Goal: Check status: Check status

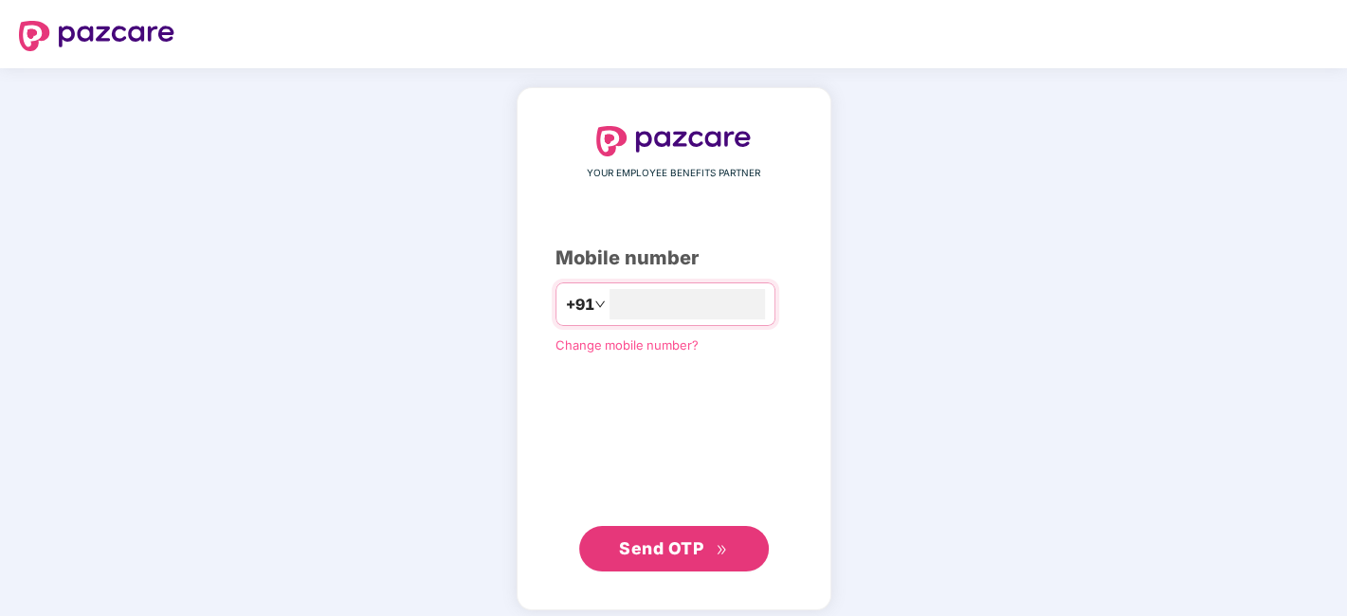
type input "**********"
click at [585, 548] on button "Send OTP" at bounding box center [674, 547] width 190 height 46
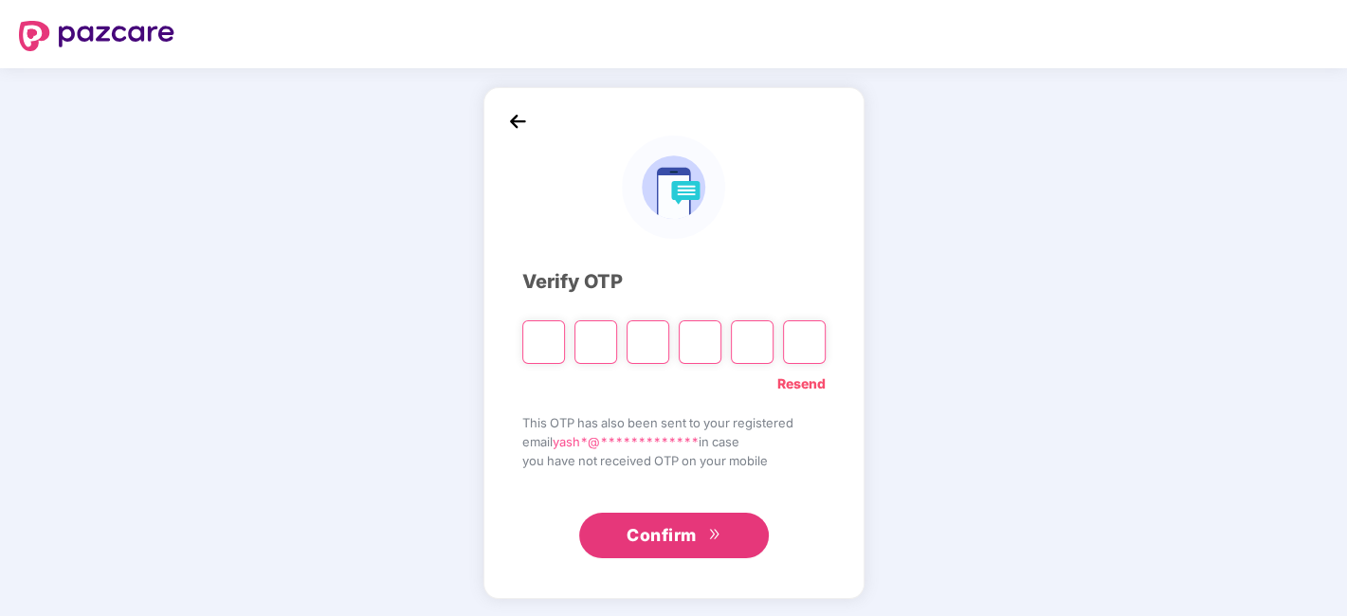
type input "*"
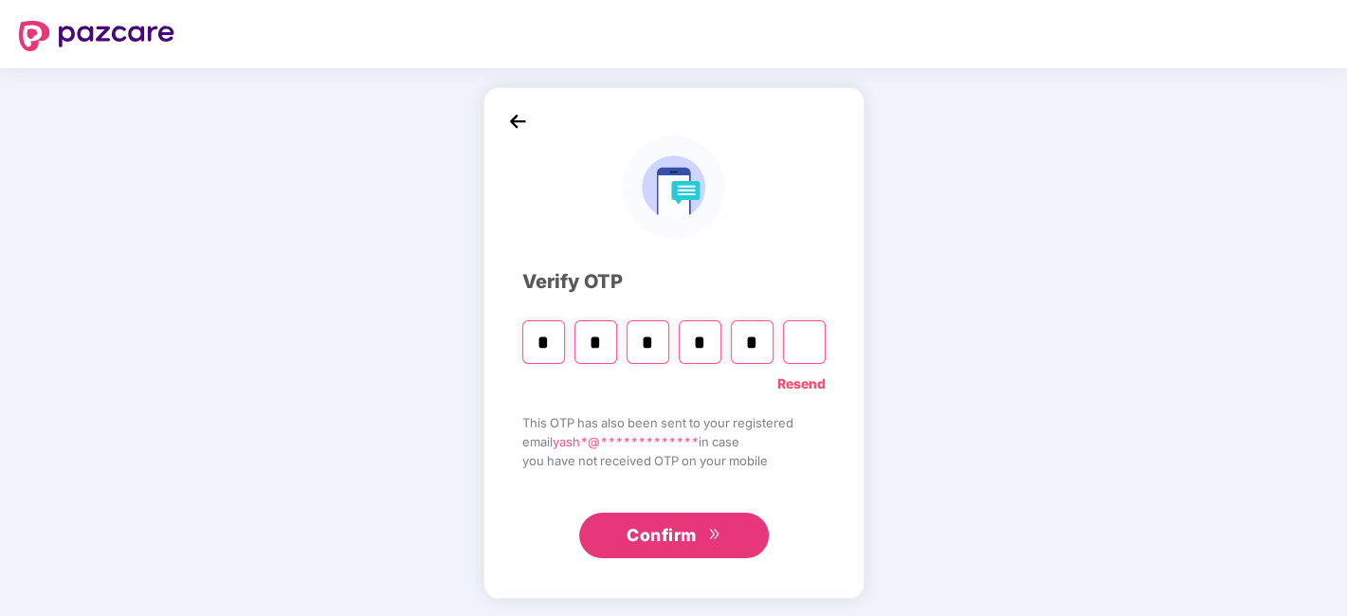
type input "*"
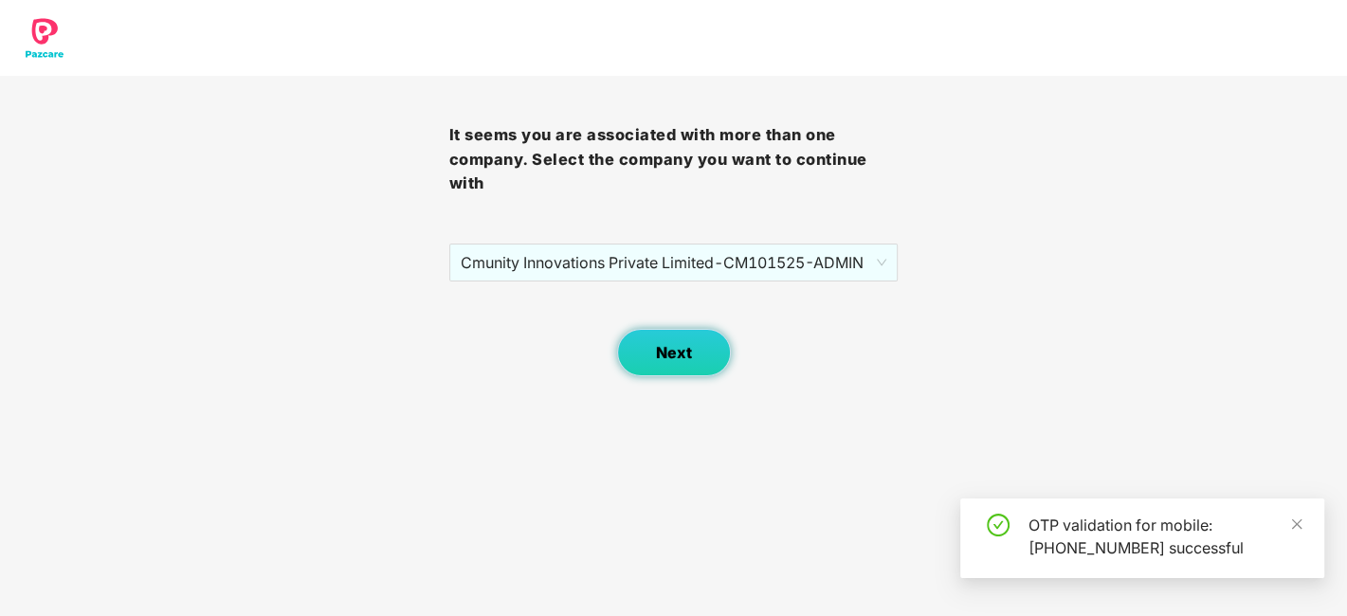
click at [693, 350] on button "Next" at bounding box center [674, 352] width 114 height 47
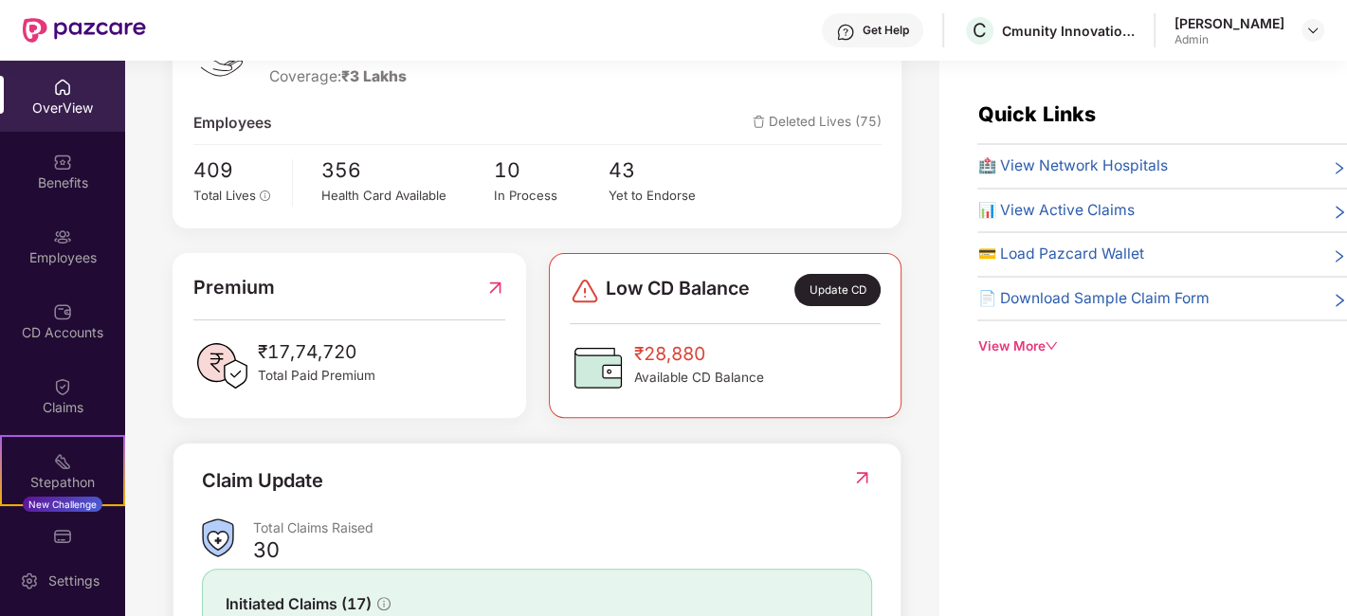
scroll to position [543, 0]
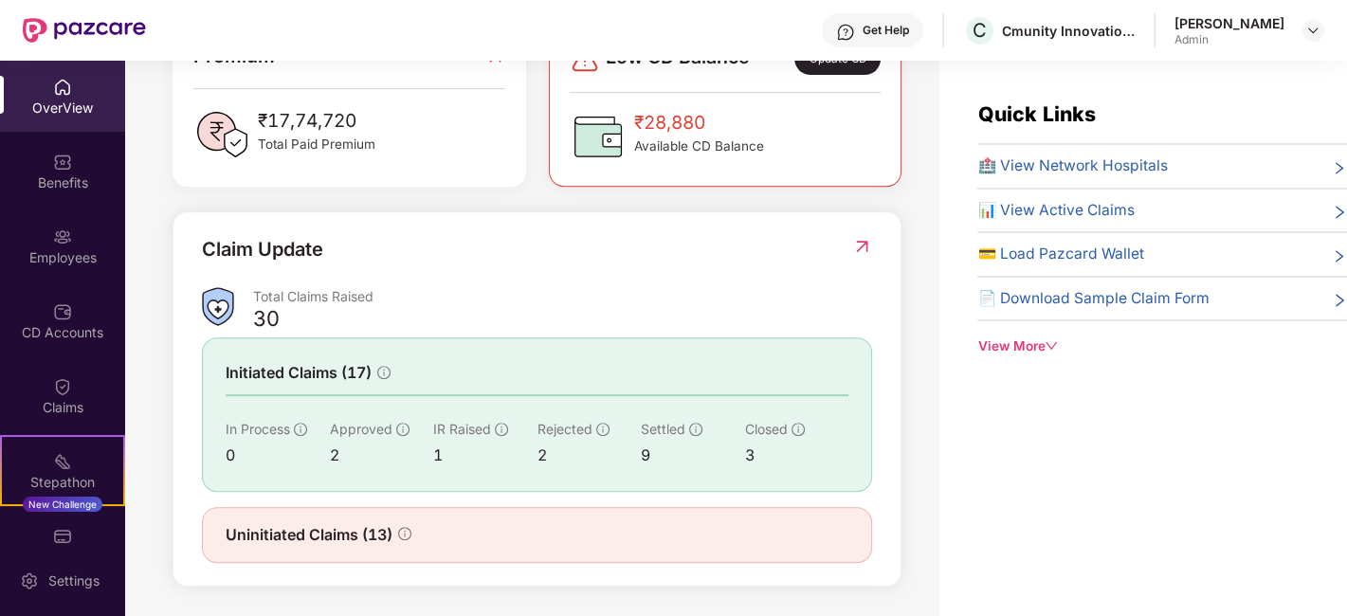
click at [853, 246] on img at bounding box center [862, 246] width 20 height 19
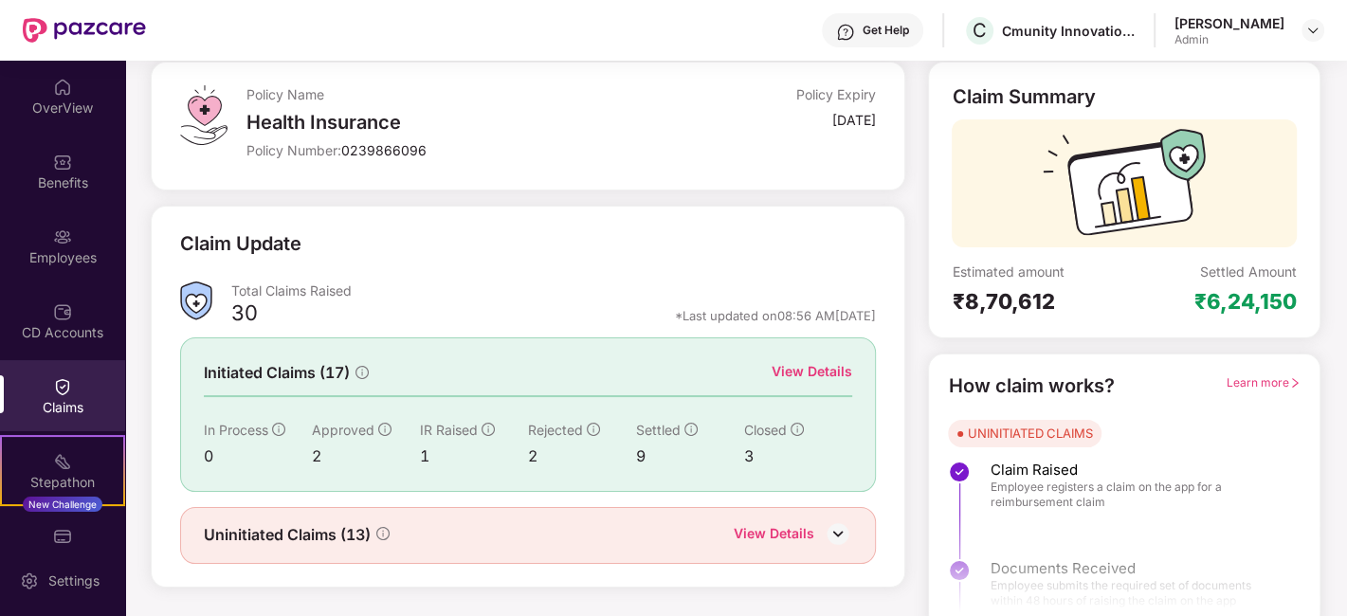
scroll to position [124, 0]
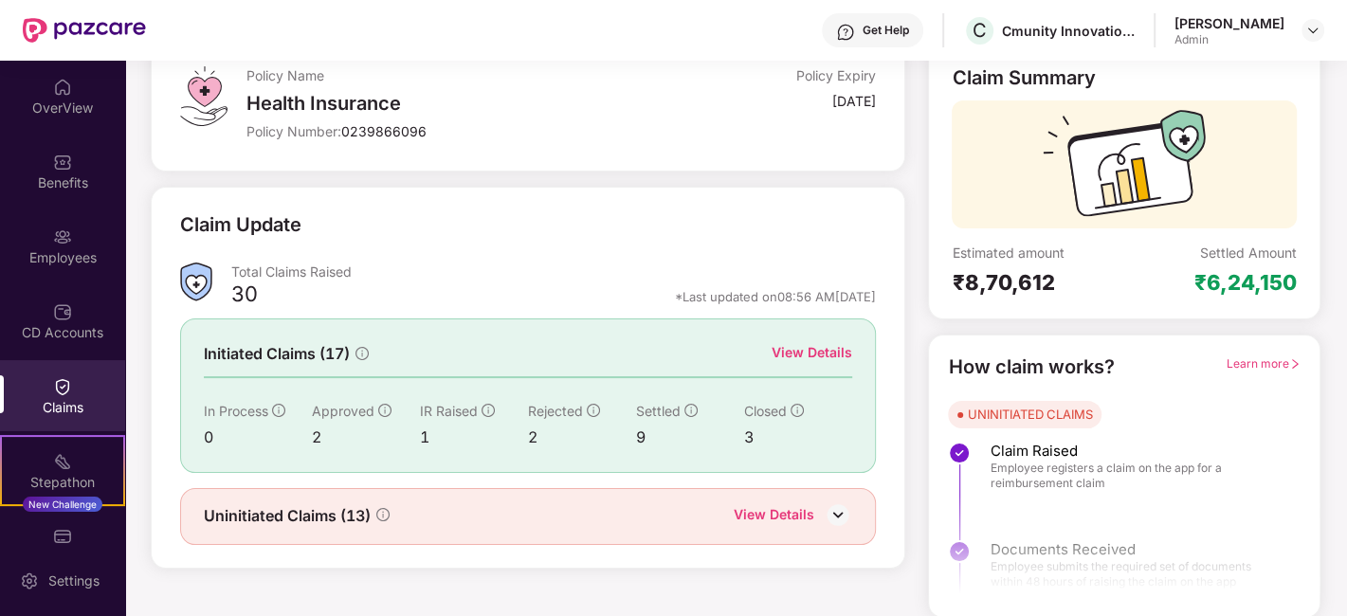
click at [815, 504] on div "View Details" at bounding box center [793, 516] width 119 height 25
click at [847, 515] on img at bounding box center [838, 515] width 28 height 28
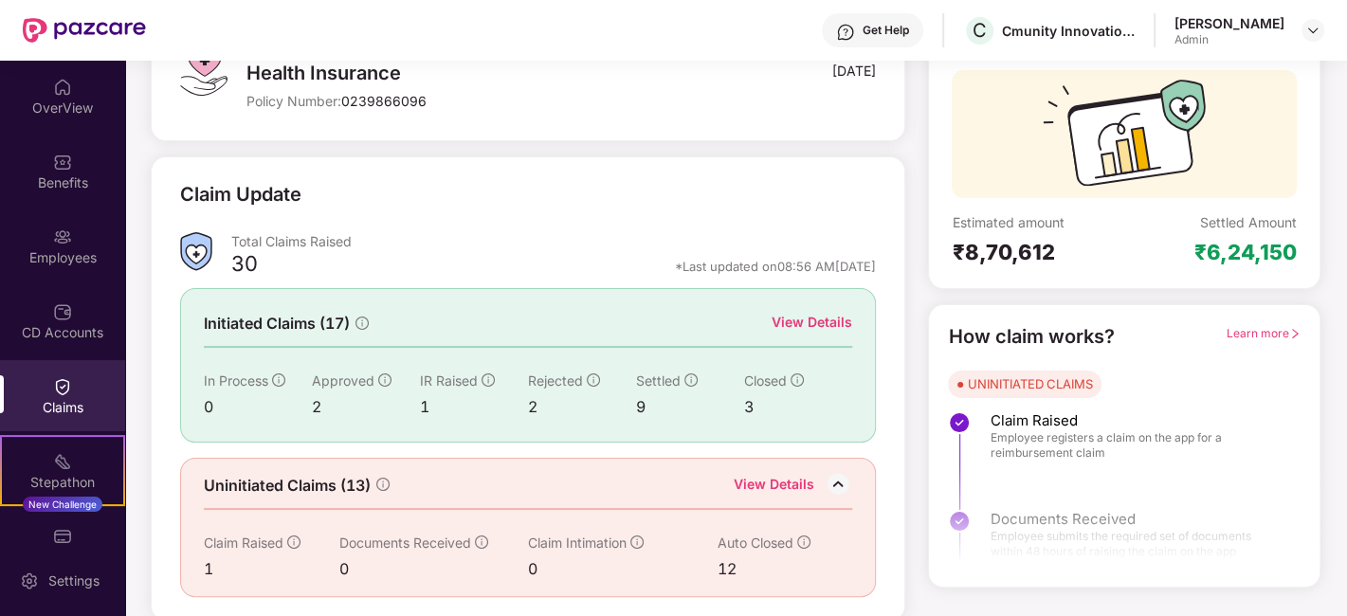
scroll to position [0, 0]
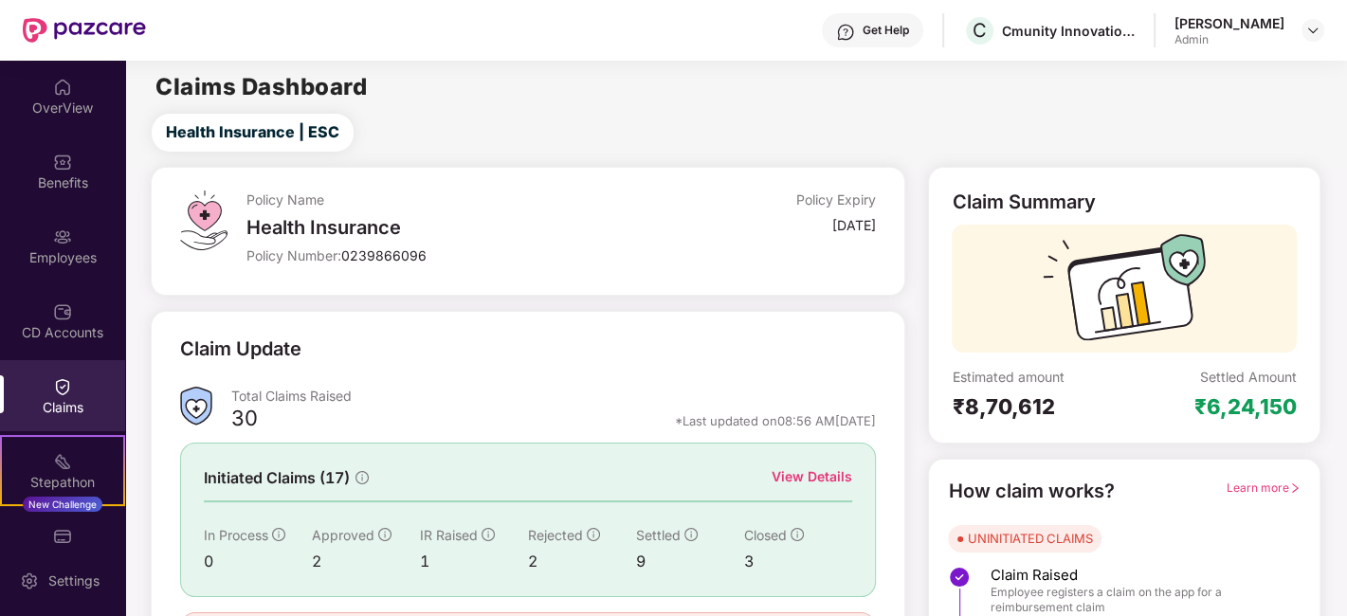
click at [43, 380] on div "Claims" at bounding box center [62, 395] width 125 height 71
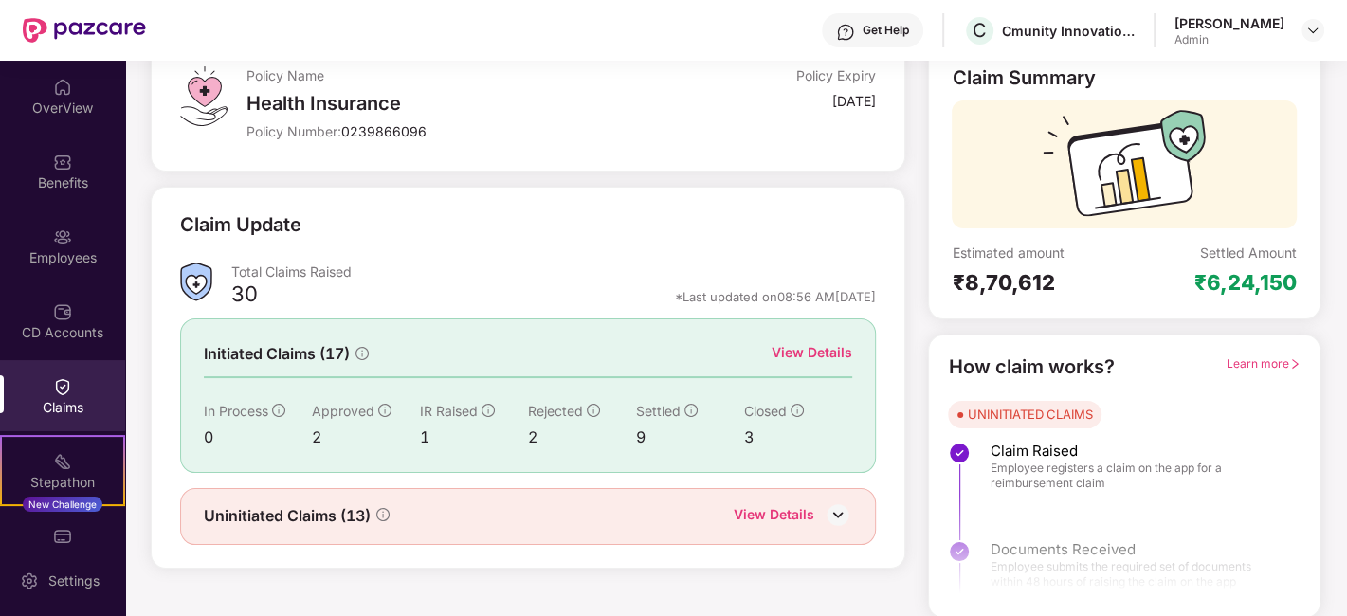
click at [822, 342] on div "View Details" at bounding box center [812, 352] width 81 height 21
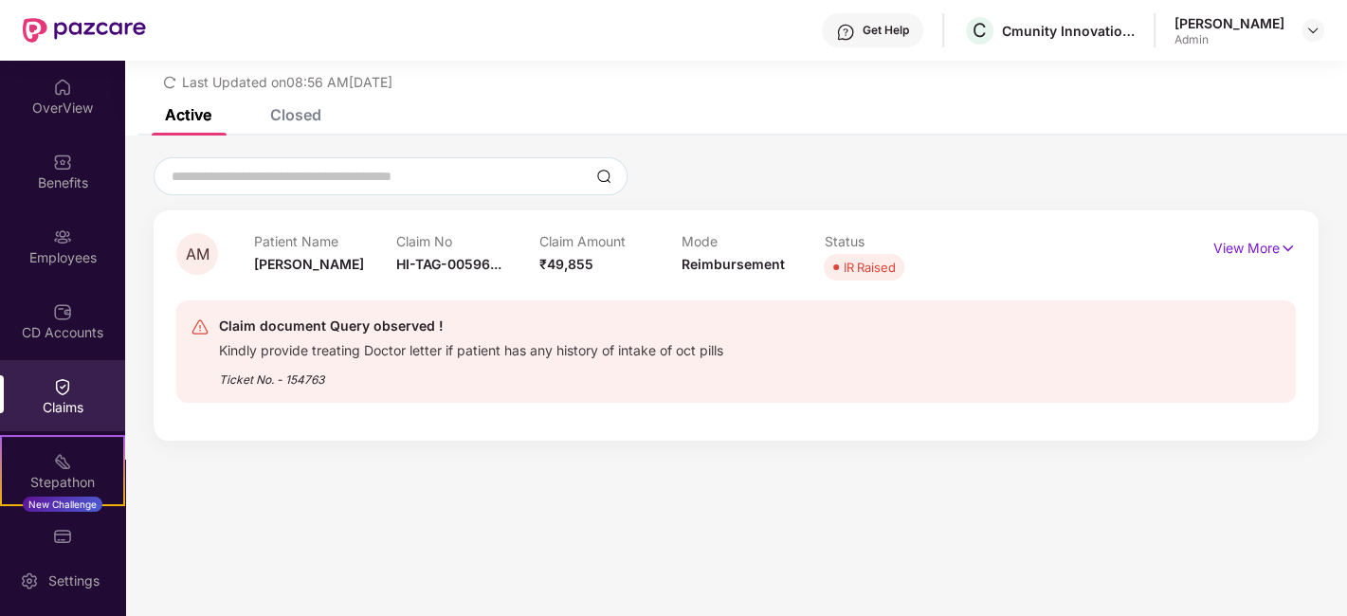
scroll to position [60, 0]
click at [1240, 247] on p "View More" at bounding box center [1255, 247] width 82 height 26
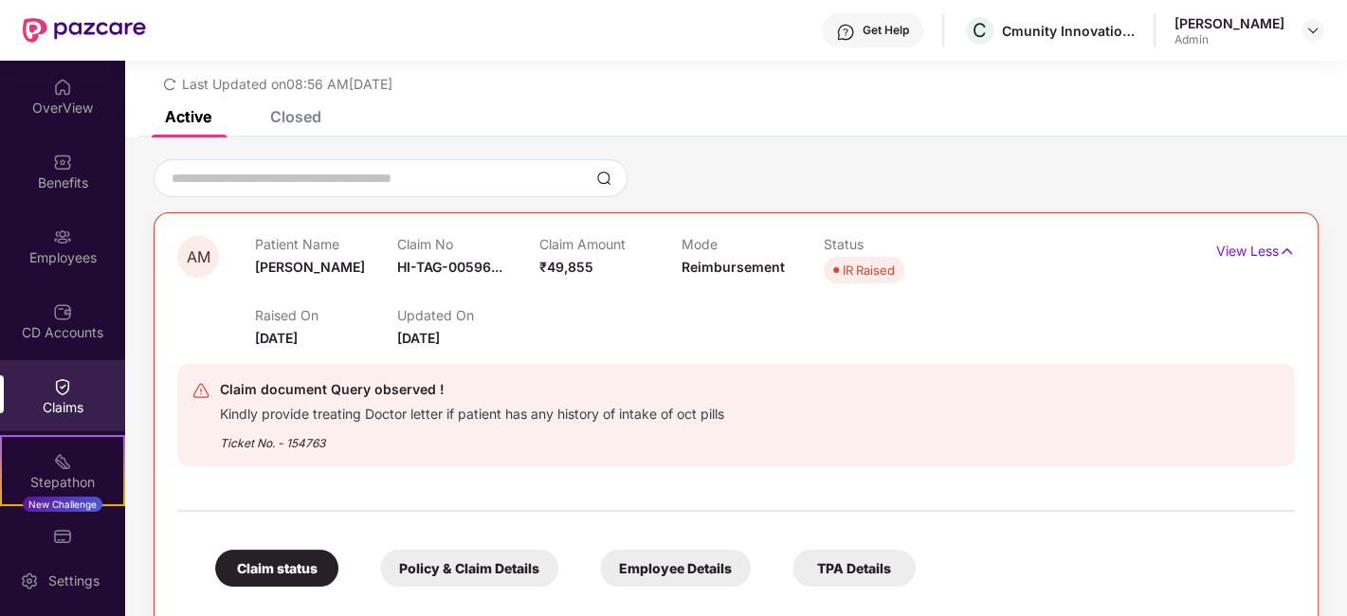
scroll to position [0, 0]
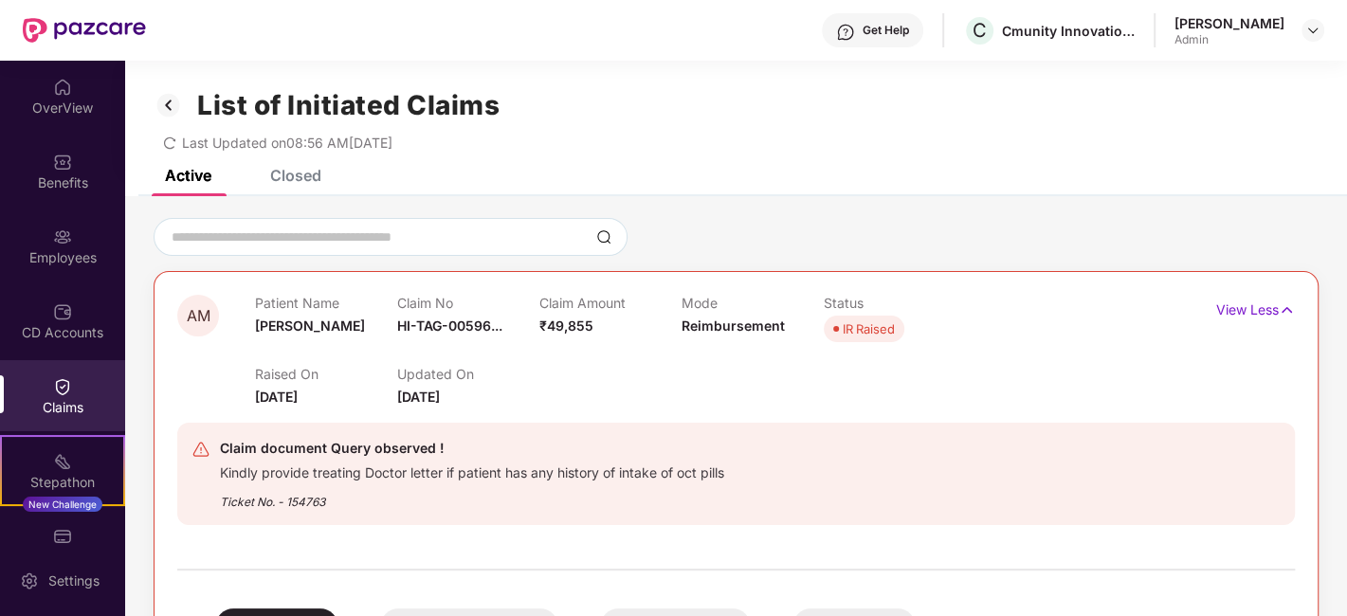
click at [302, 177] on div "Closed" at bounding box center [295, 175] width 51 height 19
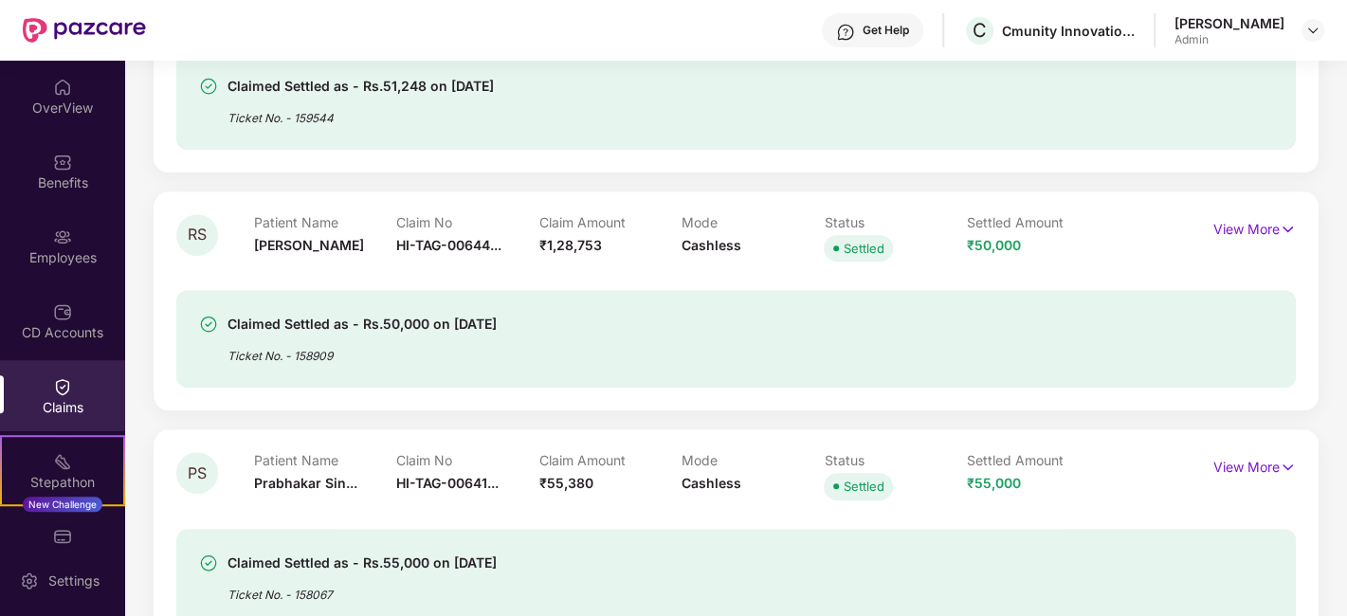
scroll to position [928, 0]
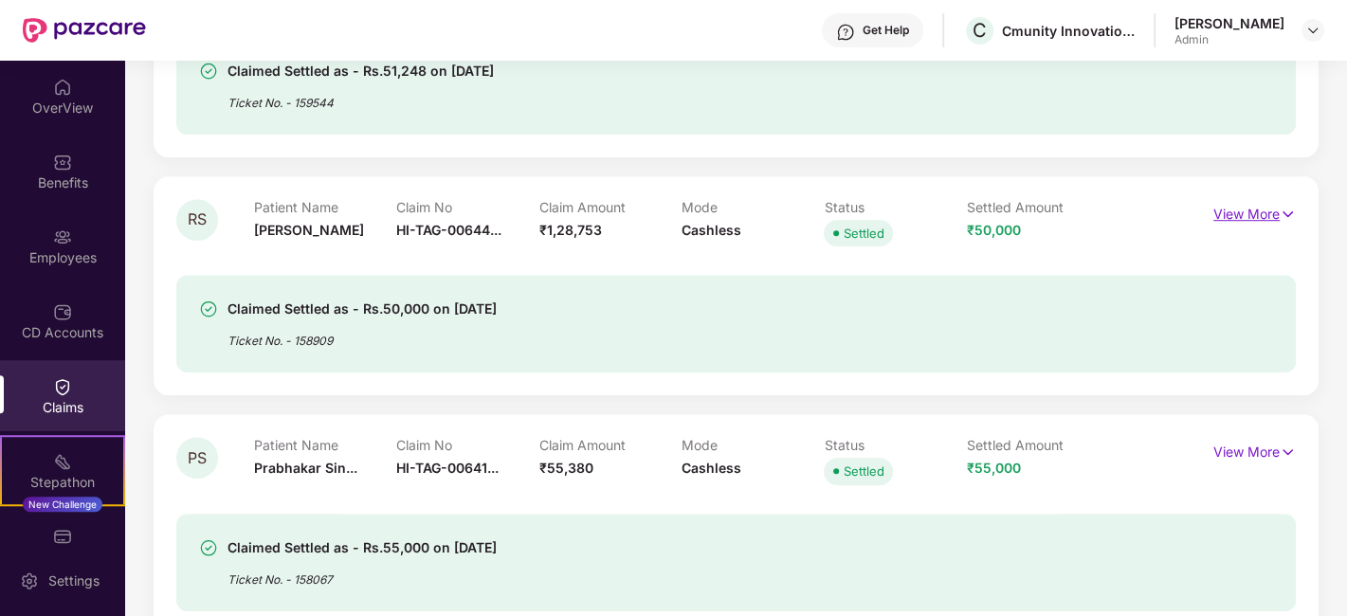
click at [1251, 205] on p "View More" at bounding box center [1255, 212] width 82 height 26
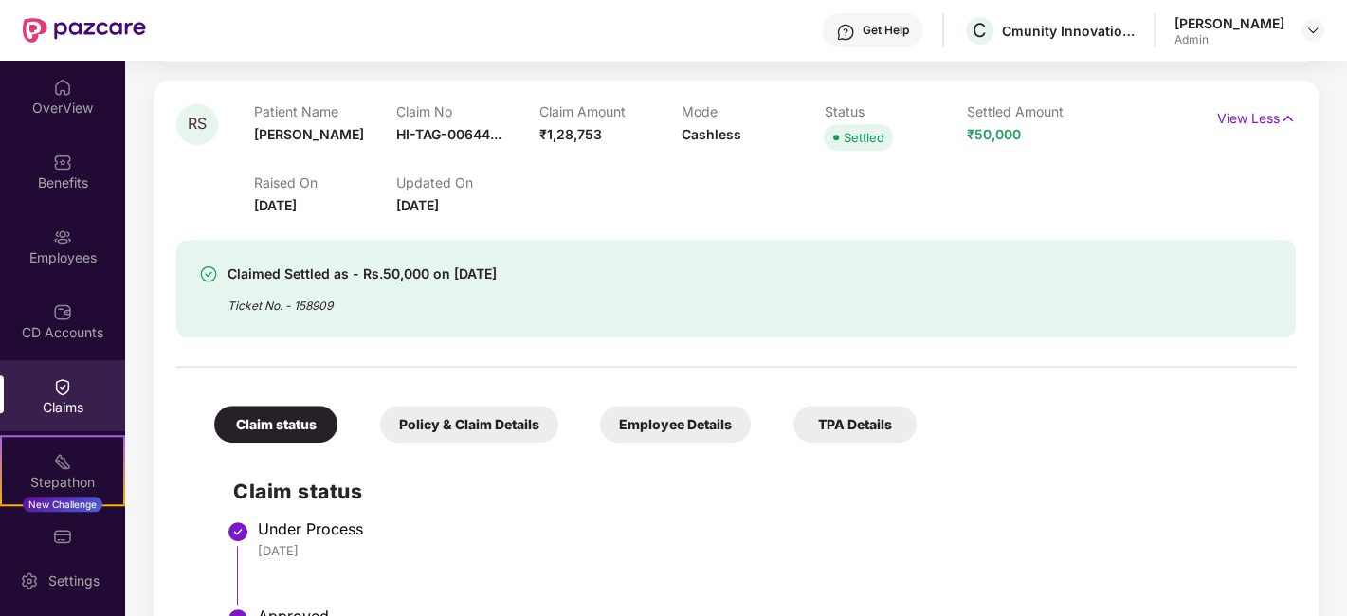
scroll to position [1029, 0]
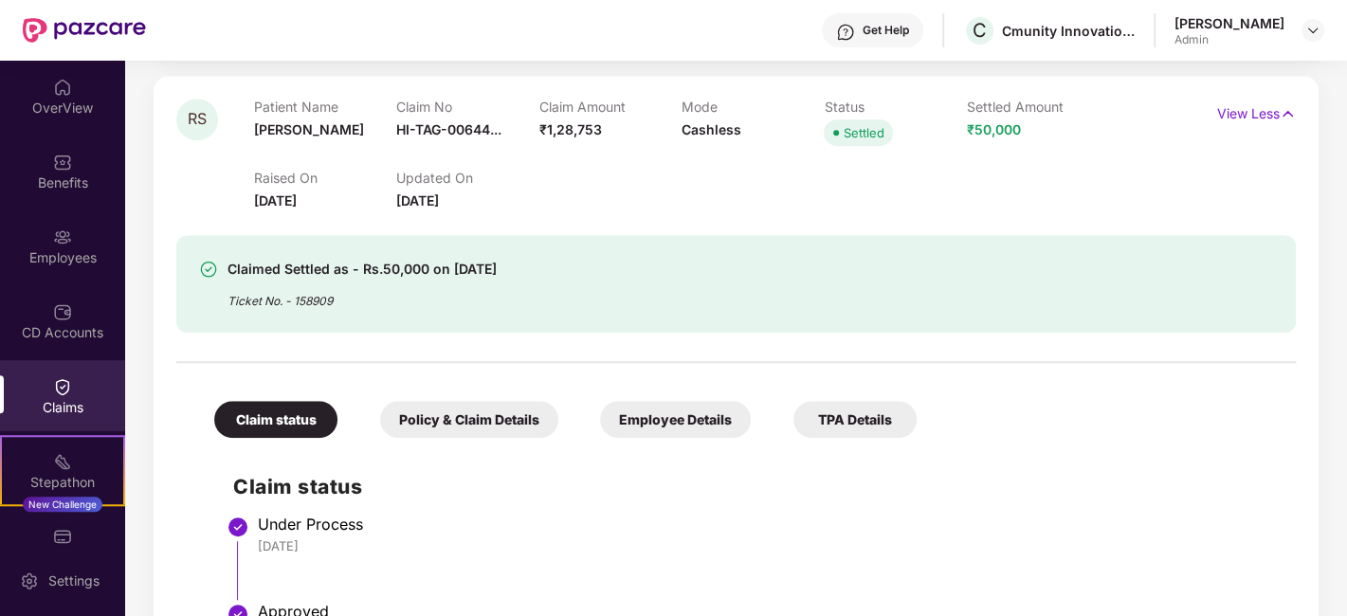
click at [888, 419] on div "TPA Details" at bounding box center [855, 419] width 123 height 37
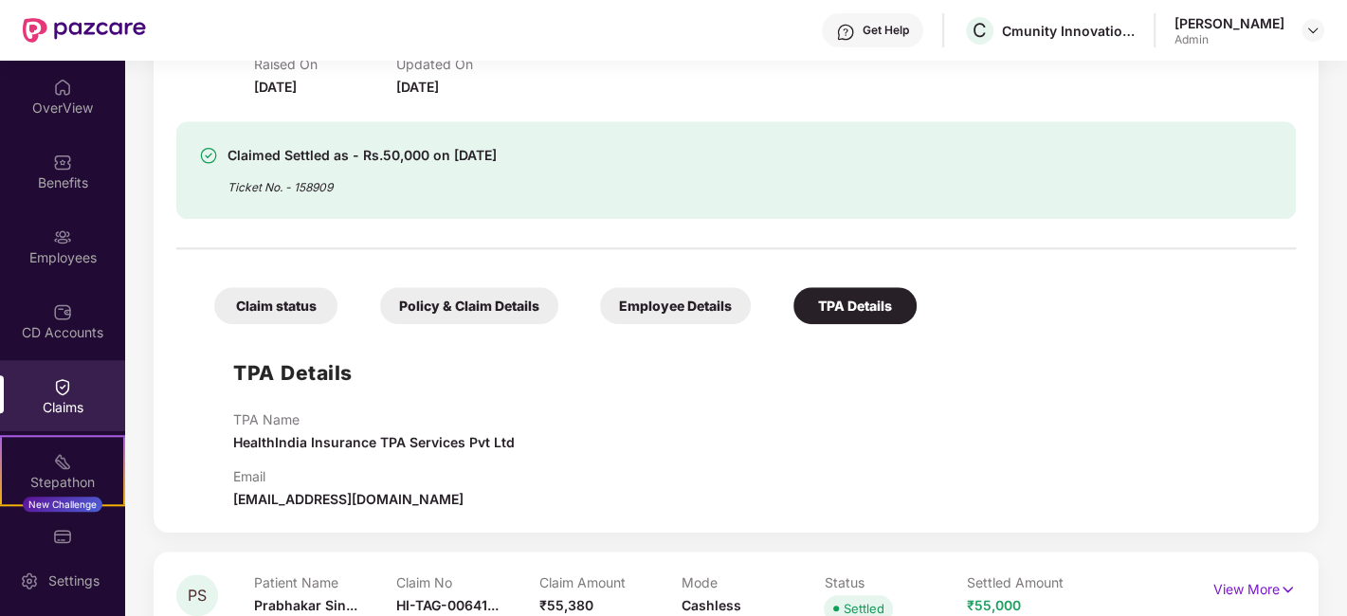
scroll to position [1093, 0]
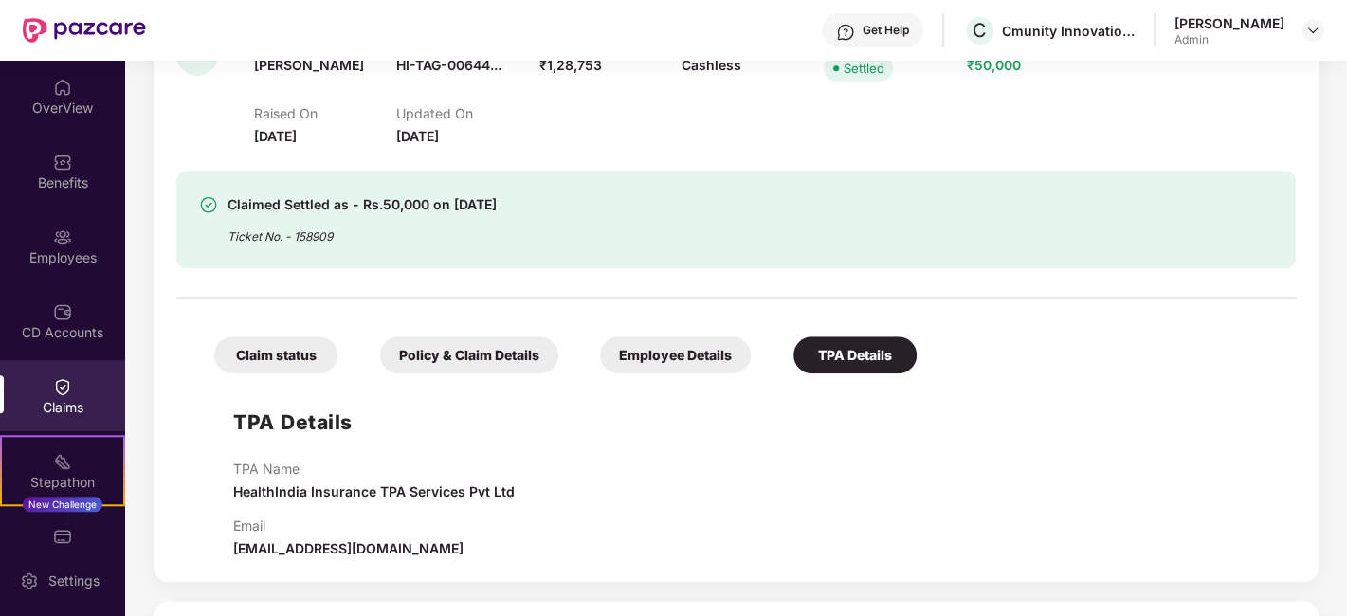
click at [709, 342] on div "Employee Details" at bounding box center [675, 355] width 151 height 37
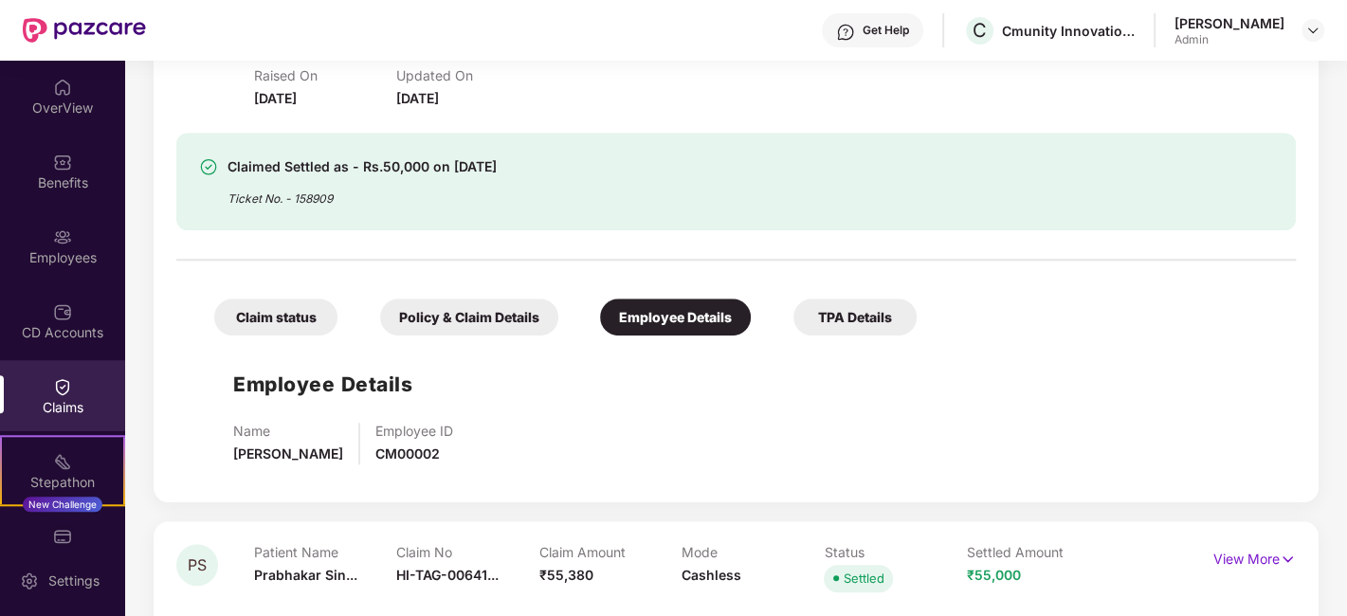
scroll to position [1102, 0]
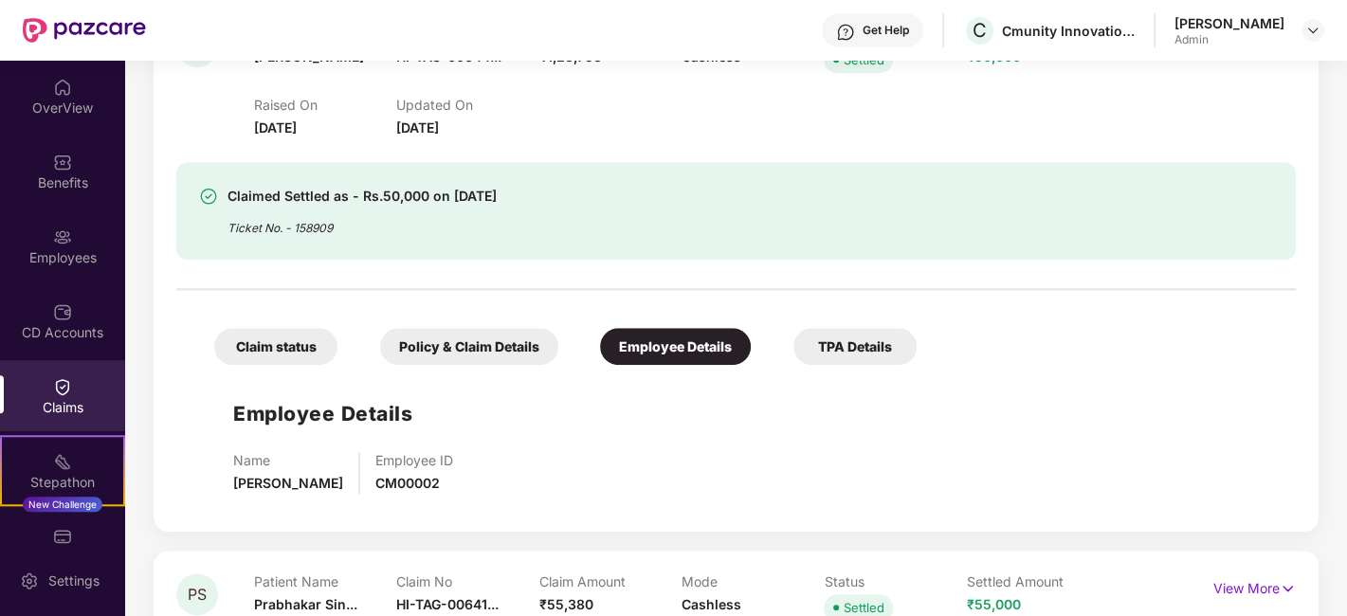
click at [509, 344] on div "Policy & Claim Details" at bounding box center [469, 346] width 178 height 37
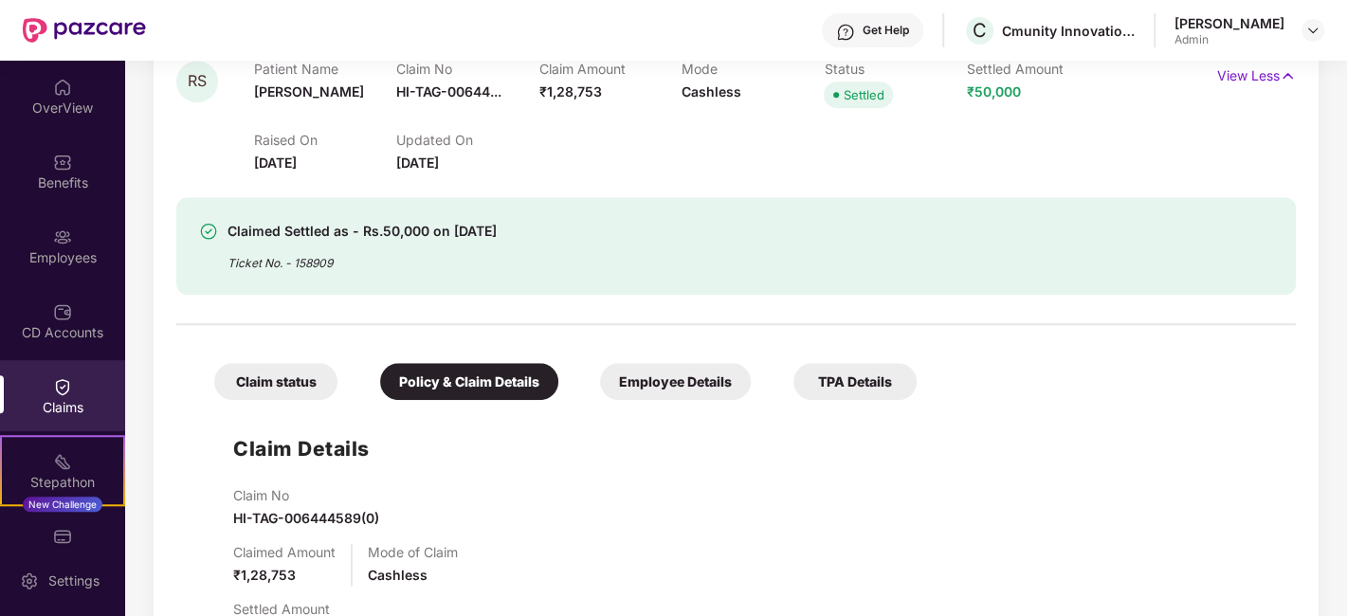
scroll to position [1123, 0]
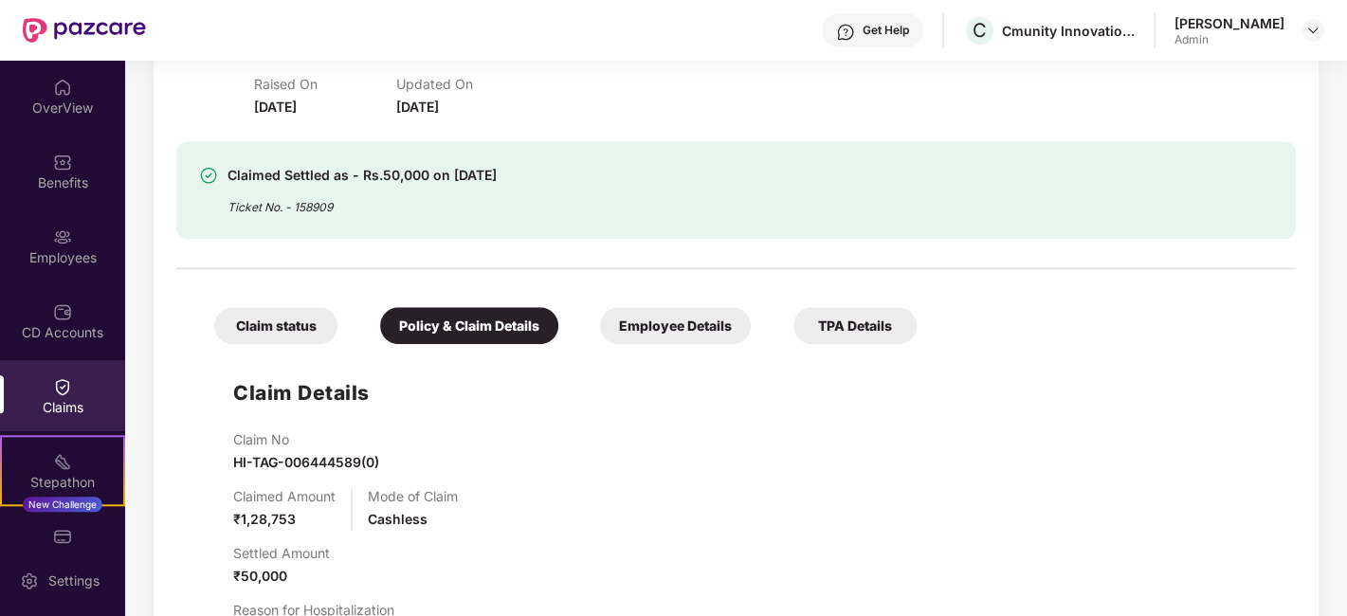
click at [326, 340] on div "Claim status" at bounding box center [275, 325] width 123 height 37
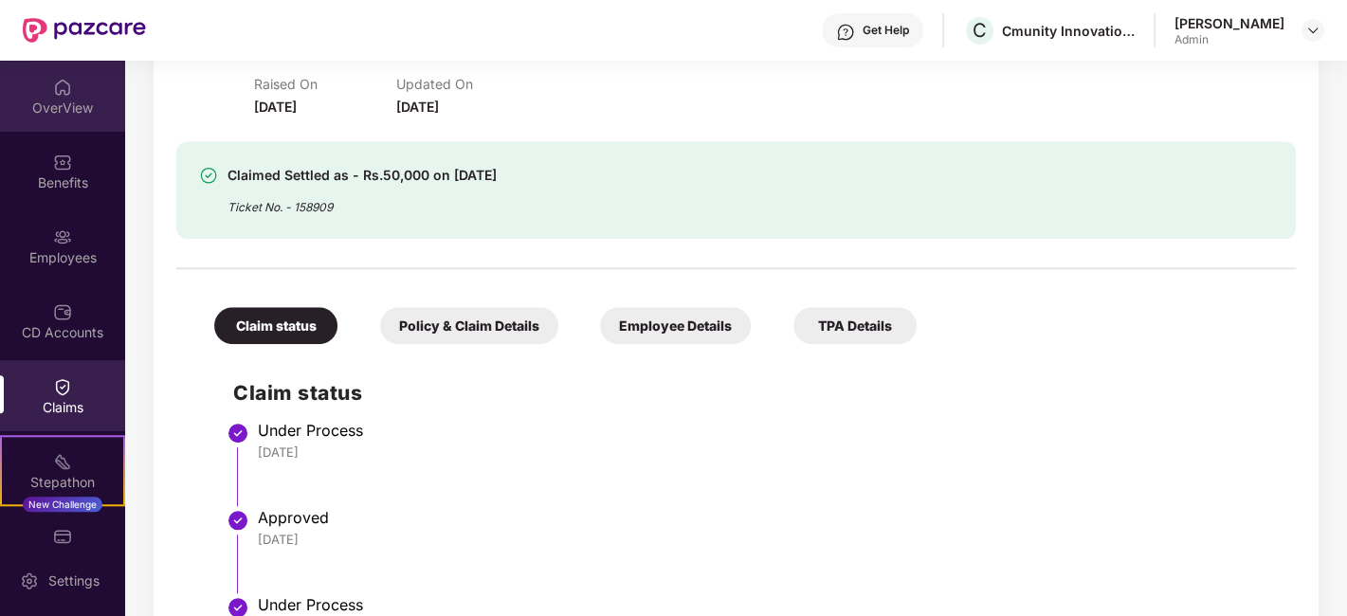
click at [81, 118] on div "OverView" at bounding box center [62, 96] width 125 height 71
